Goal: Transaction & Acquisition: Subscribe to service/newsletter

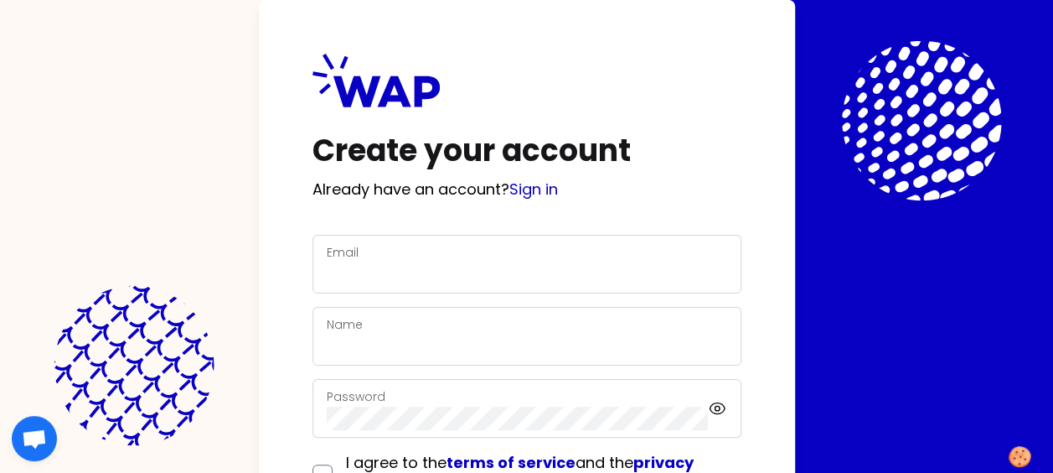
scroll to position [79, 0]
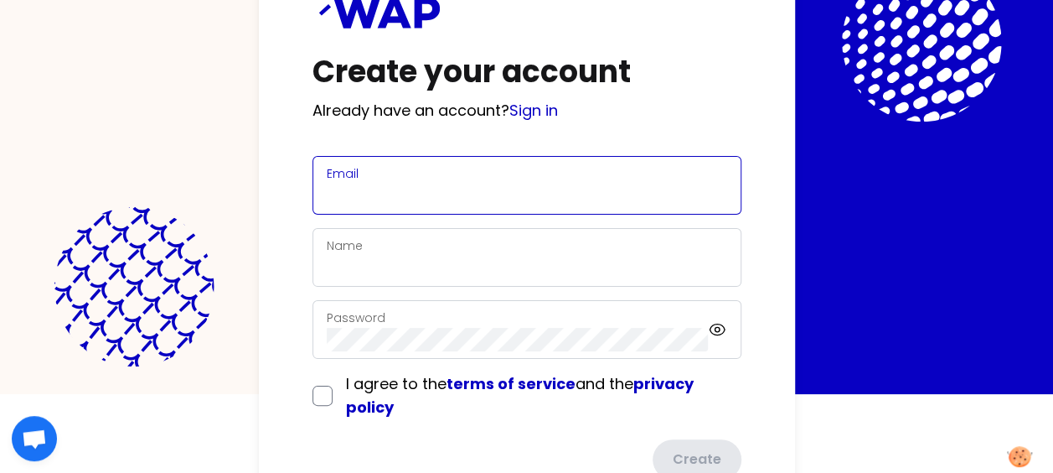
click at [462, 184] on input "Email" at bounding box center [527, 195] width 401 height 23
type input "[PERSON_NAME][EMAIL_ADDRESS][DOMAIN_NAME]"
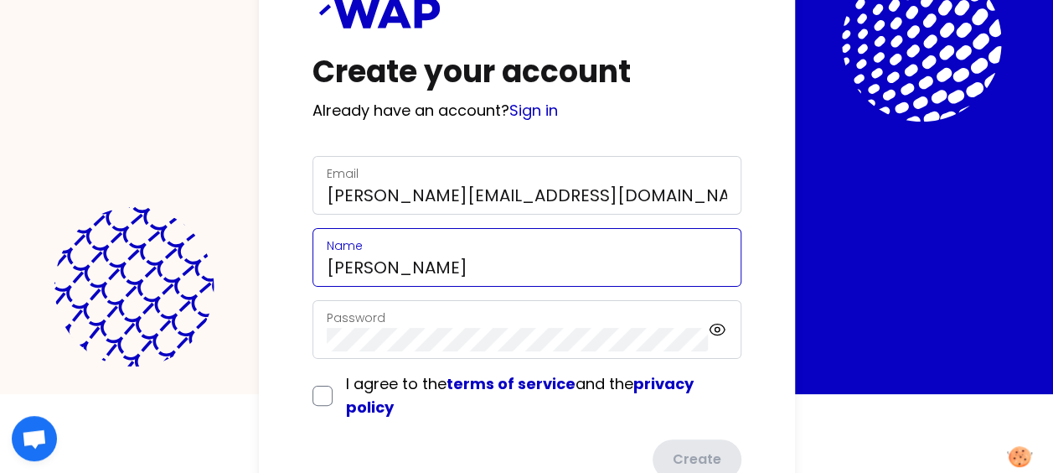
click at [439, 269] on input "[PERSON_NAME]" at bounding box center [527, 267] width 401 height 23
type input "[PERSON_NAME]"
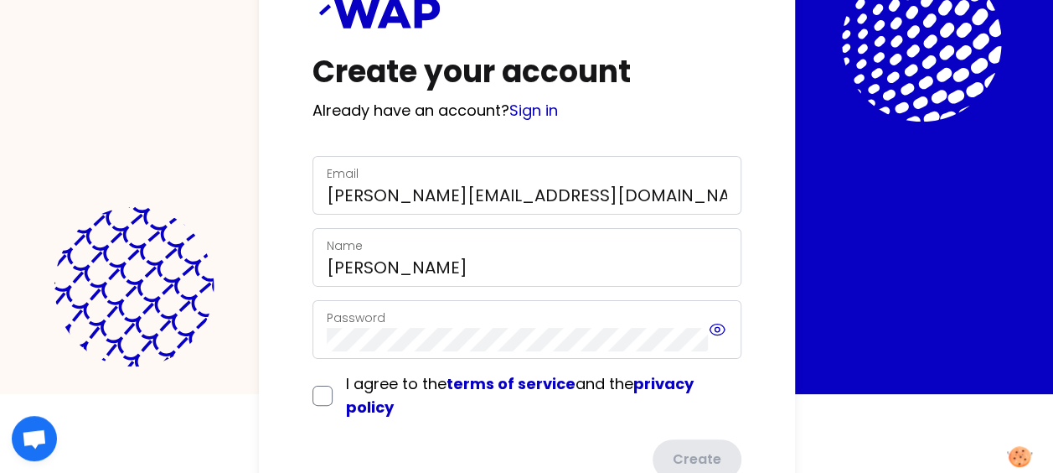
click at [719, 322] on icon at bounding box center [717, 329] width 18 height 20
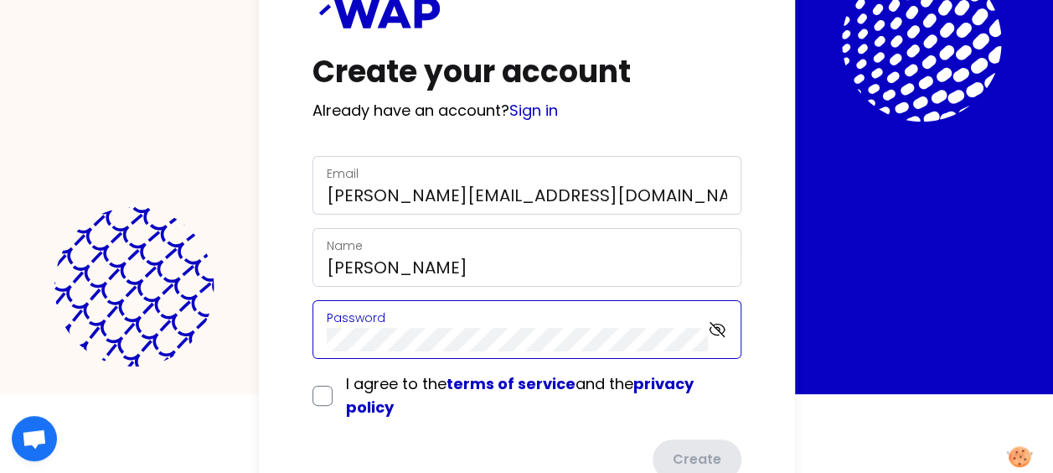
click at [308, 329] on div "Create your account Already have an account? Sign in Email [PERSON_NAME][EMAIL_…" at bounding box center [527, 227] width 536 height 612
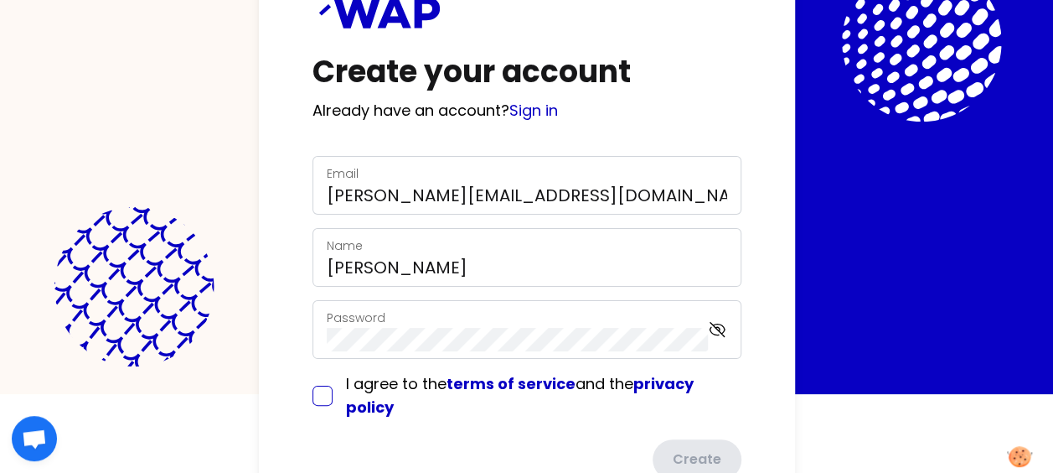
click at [323, 392] on input "checkbox" at bounding box center [323, 395] width 20 height 20
checkbox input "true"
click at [698, 446] on button "Create" at bounding box center [695, 461] width 92 height 44
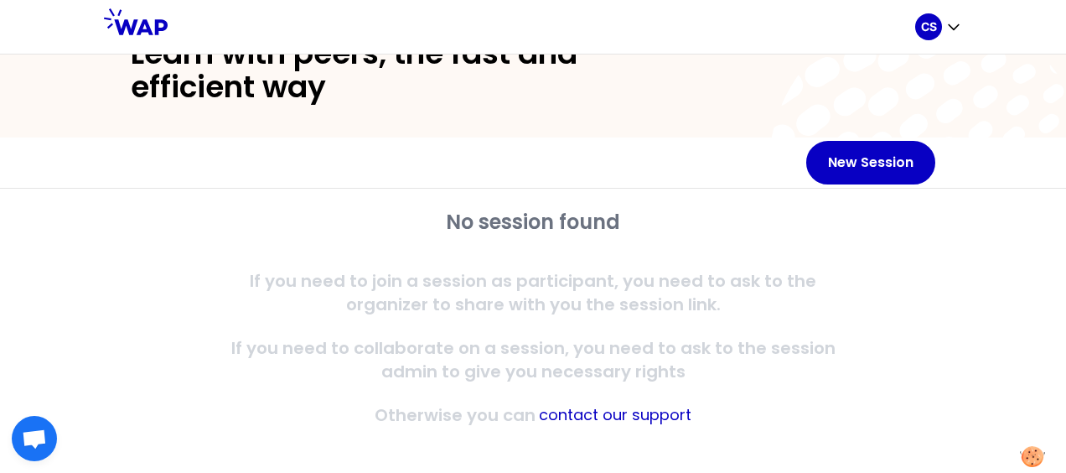
scroll to position [85, 0]
